Goal: Task Accomplishment & Management: Manage account settings

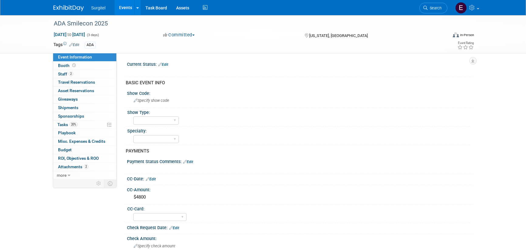
select select "No"
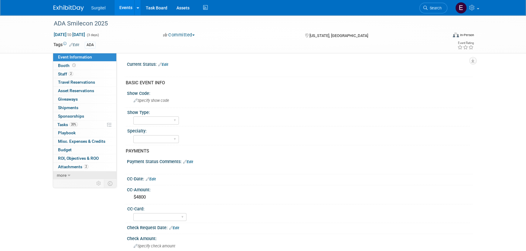
click at [81, 176] on link "more" at bounding box center [84, 176] width 63 height 8
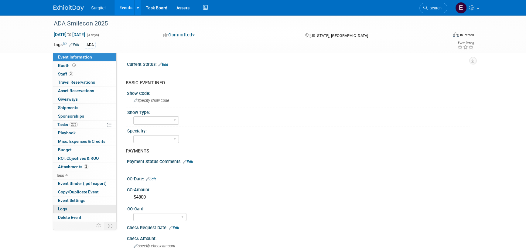
click at [82, 207] on link "Logs" at bounding box center [84, 209] width 63 height 8
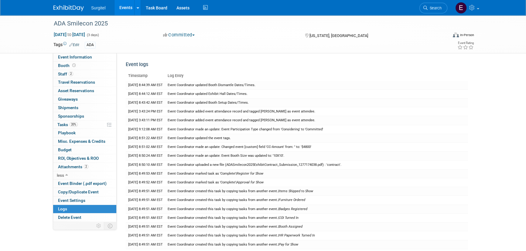
click at [128, 2] on link "Events" at bounding box center [126, 7] width 22 height 15
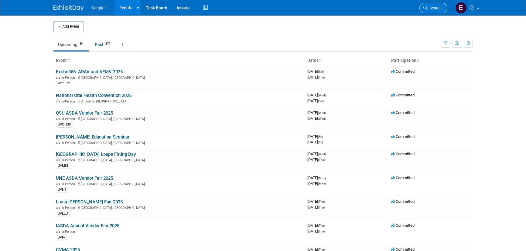
click at [430, 3] on link "Search" at bounding box center [433, 8] width 28 height 11
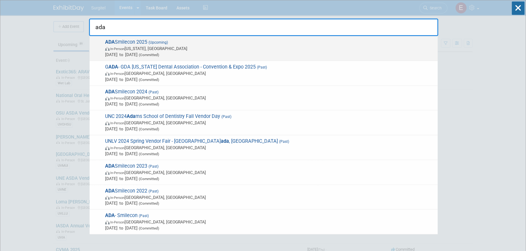
type input "ada"
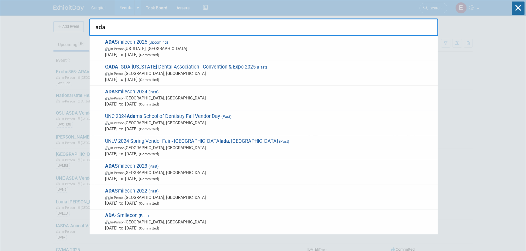
click at [149, 46] on span "In-Person Washington, DC" at bounding box center [270, 49] width 330 height 6
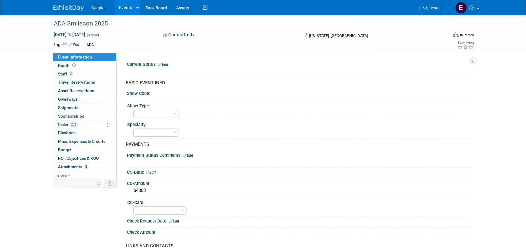
select select "No"
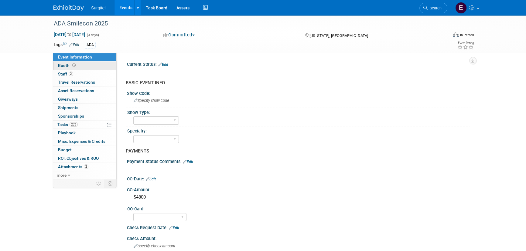
click at [86, 64] on link "Booth" at bounding box center [84, 66] width 63 height 8
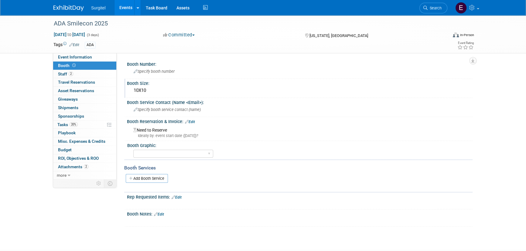
click at [141, 90] on div "10X10" at bounding box center [300, 90] width 337 height 9
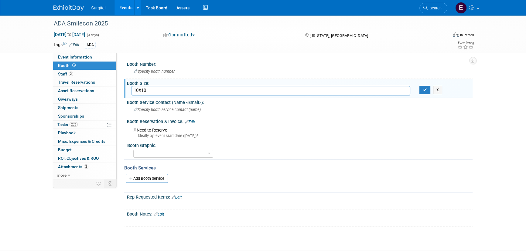
click at [143, 90] on input "10X10" at bounding box center [271, 90] width 279 height 9
type input "10X20"
click at [419, 89] on button "button" at bounding box center [424, 90] width 11 height 9
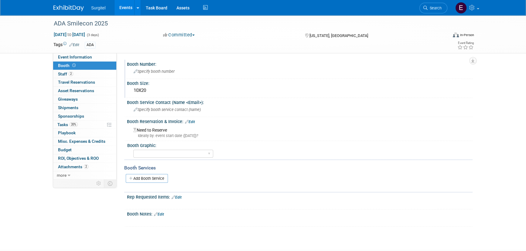
click at [170, 76] on div "Specify booth number" at bounding box center [300, 71] width 337 height 9
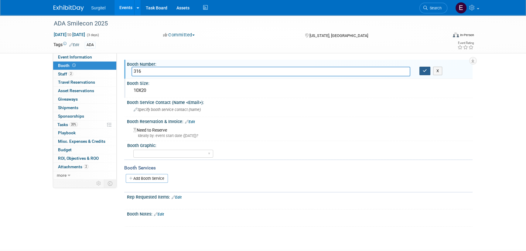
type input "316"
click at [424, 73] on icon "button" at bounding box center [425, 71] width 4 height 4
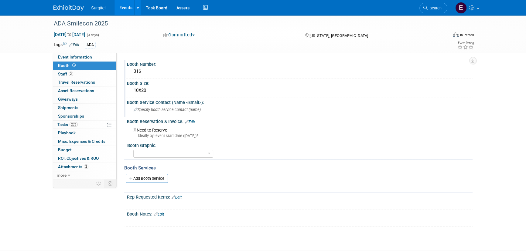
click at [191, 108] on span "Specify booth service contact (name )" at bounding box center [167, 110] width 67 height 5
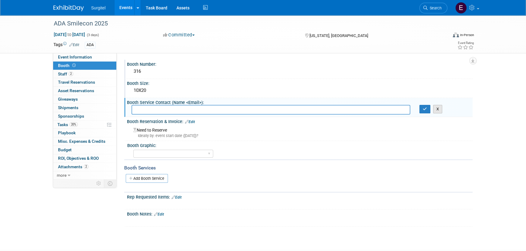
click at [442, 109] on button "X" at bounding box center [437, 109] width 9 height 9
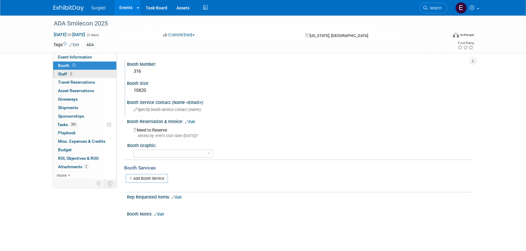
click at [73, 72] on span "Staff 2" at bounding box center [65, 74] width 15 height 5
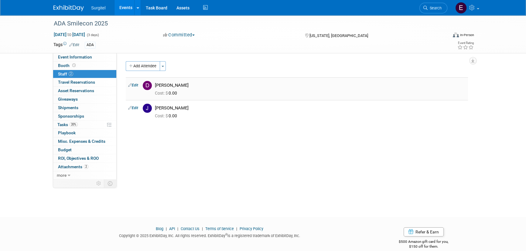
click at [134, 84] on link "Edit" at bounding box center [133, 85] width 10 height 4
select select "635b9ec2-e091-4e52-b1b9-242d78a2de11"
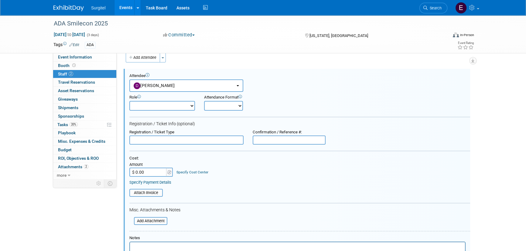
click at [148, 104] on select "Demonstrator Host Observer Planner Presenter Sales Representative Set-up/Disman…" at bounding box center [162, 106] width 66 height 10
select select "100"
click at [129, 101] on select "Demonstrator Host Observer Planner Presenter Sales Representative Set-up/Disman…" at bounding box center [162, 106] width 66 height 10
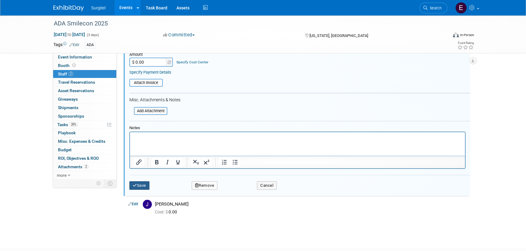
click at [146, 185] on button "Save" at bounding box center [139, 186] width 20 height 9
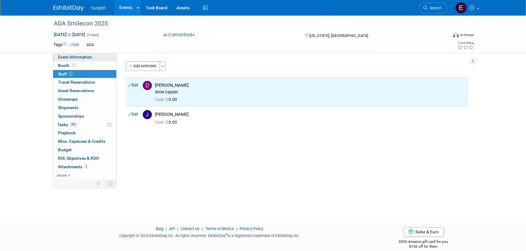
click at [92, 55] on link "Event Information" at bounding box center [84, 57] width 63 height 8
select select "No"
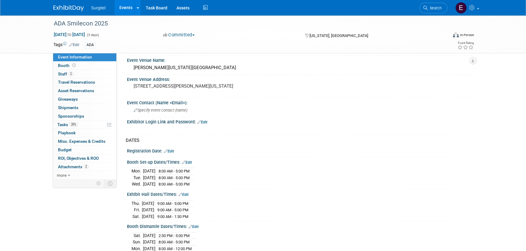
scroll to position [331, 0]
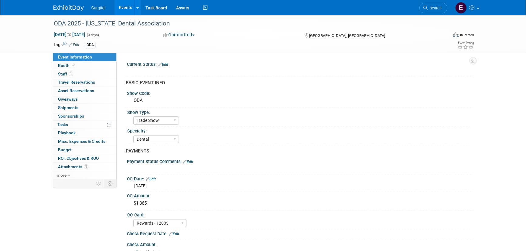
select select "Trade Show"
select select "Dental"
select select "Rewards - 12003"
select select "No"
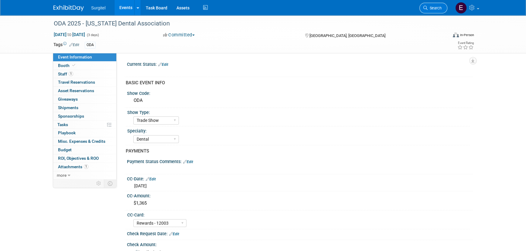
click at [428, 7] on span "Search" at bounding box center [435, 8] width 14 height 5
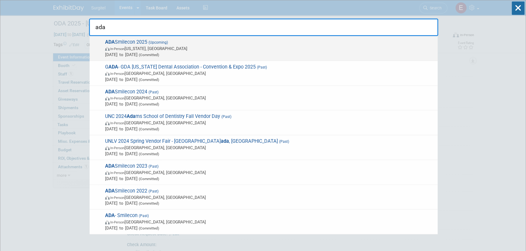
type input "ada"
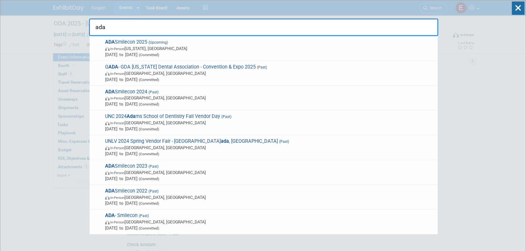
click at [105, 50] on span "ADA Smilecon 2025 (Upcoming) In-Person Washington, DC Oct 23, 2025 to Oct 25, 2…" at bounding box center [268, 48] width 331 height 19
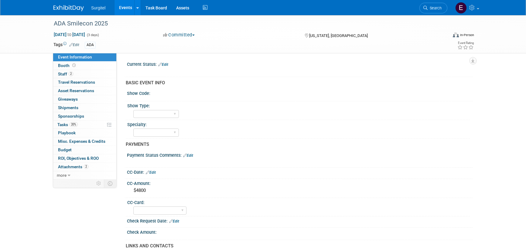
select select "No"
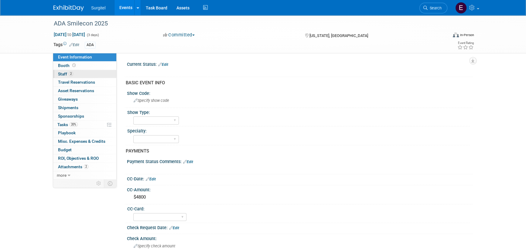
click at [82, 72] on link "2 Staff 2" at bounding box center [84, 74] width 63 height 8
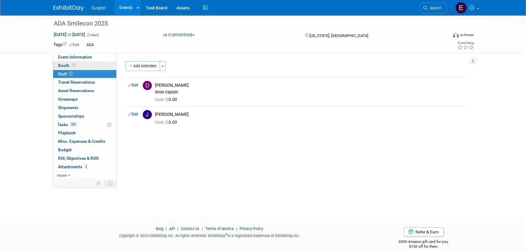
click at [81, 63] on link "Booth" at bounding box center [84, 66] width 63 height 8
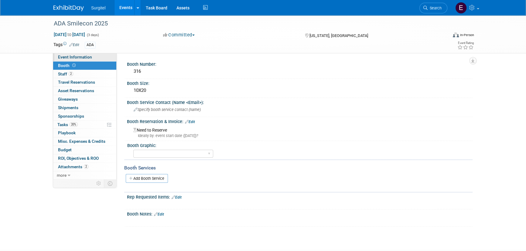
click at [91, 54] on link "Event Information" at bounding box center [84, 57] width 63 height 8
select select "No"
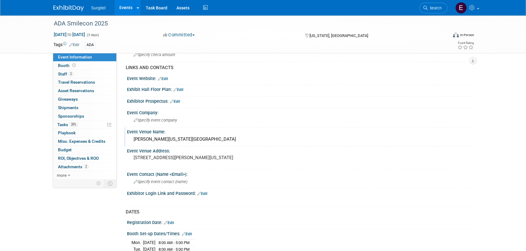
scroll to position [193, 0]
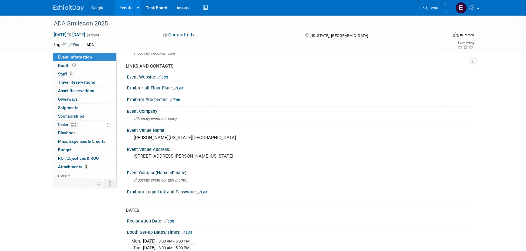
click at [176, 86] on icon at bounding box center [175, 88] width 4 height 4
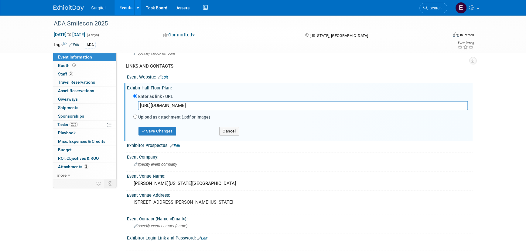
type input "[URL][DOMAIN_NAME]"
click at [160, 129] on button "Save Changes" at bounding box center [157, 131] width 38 height 9
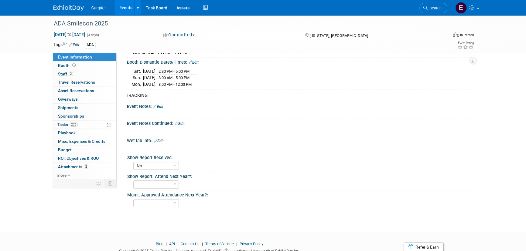
scroll to position [454, 0]
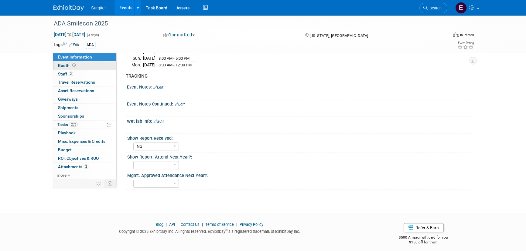
click at [94, 68] on link "Booth" at bounding box center [84, 66] width 63 height 8
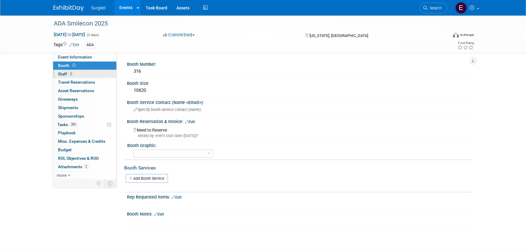
click at [66, 72] on span "Staff 2" at bounding box center [65, 74] width 15 height 5
